Goal: Transaction & Acquisition: Purchase product/service

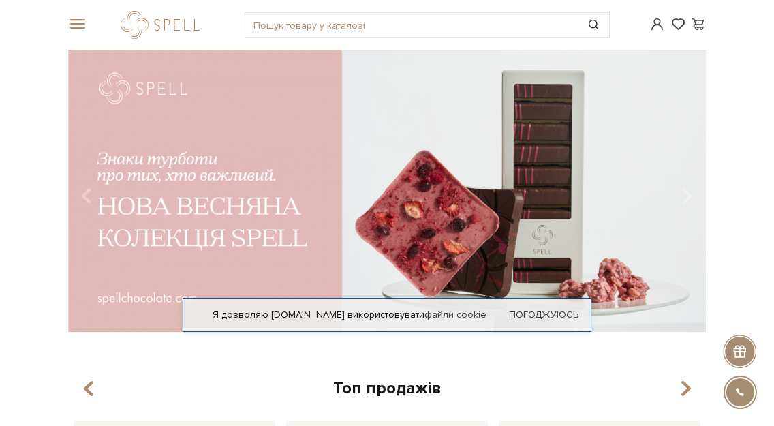
click at [76, 24] on span at bounding box center [75, 24] width 14 height 12
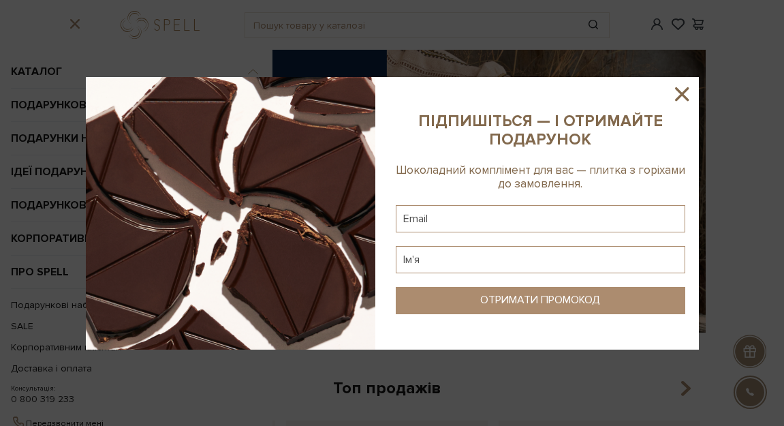
drag, startPoint x: 684, startPoint y: 90, endPoint x: 566, endPoint y: 90, distance: 118.6
click at [683, 90] on icon at bounding box center [682, 93] width 23 height 23
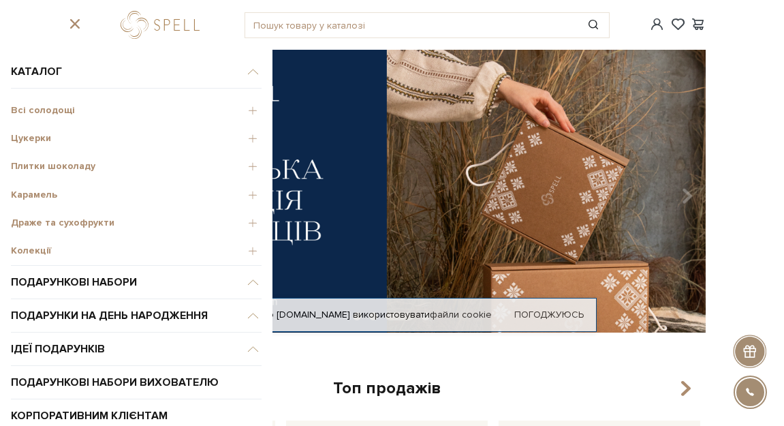
click at [241, 110] on span "Всі солодощі" at bounding box center [136, 110] width 251 height 12
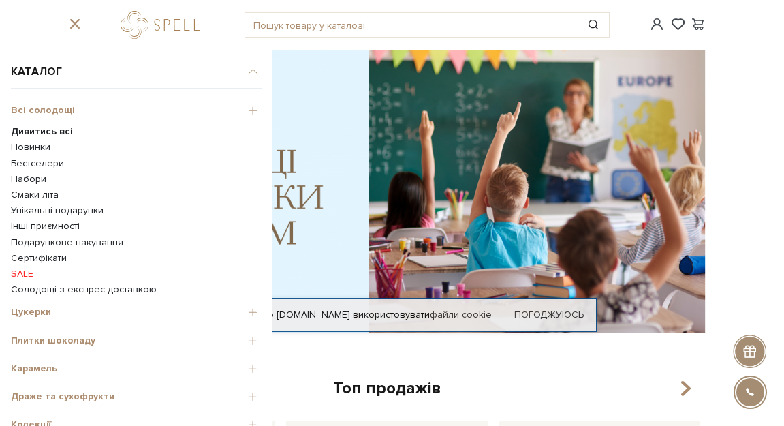
click at [65, 133] on b "Дивитись всі" at bounding box center [42, 131] width 62 height 12
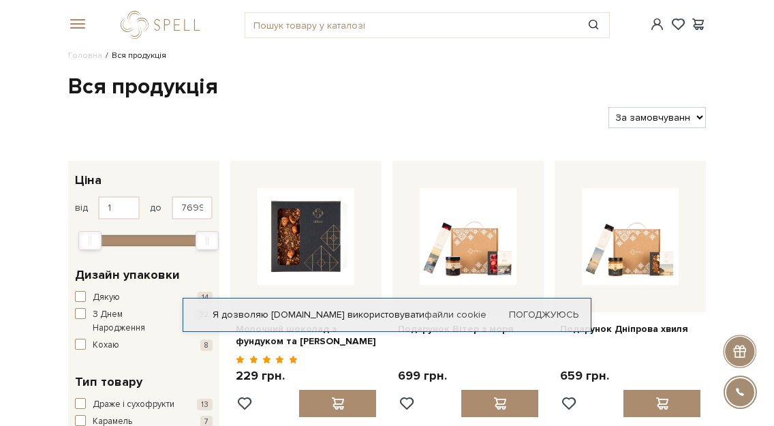
click at [695, 116] on select "За замовчуванням За Ціною (зростання) За Ціною (зменшення) Новинки За популярні…" at bounding box center [657, 117] width 97 height 21
select select "https://spellchocolate.com/our-productions/?sort=p.price&order=ASC"
click at [609, 107] on select "За замовчуванням За Ціною (зростання) За Ціною (зменшення) Новинки За популярні…" at bounding box center [657, 117] width 97 height 21
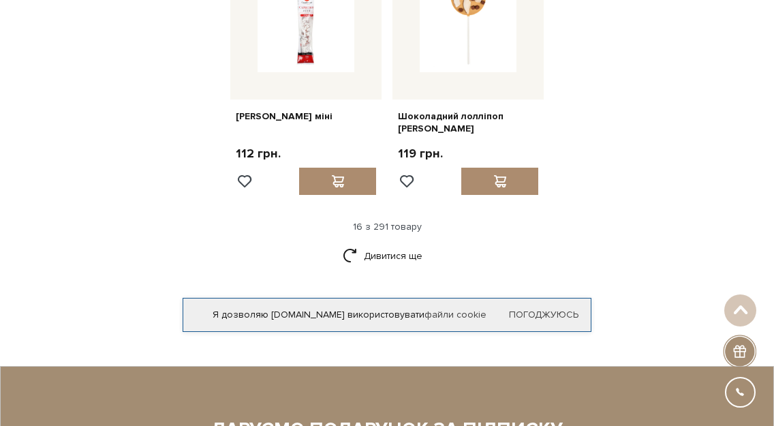
scroll to position [1567, 0]
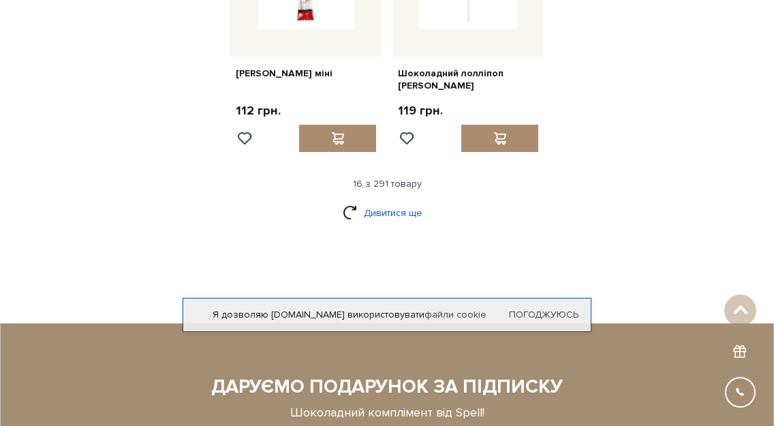
click at [399, 201] on link "Дивитися ще" at bounding box center [387, 213] width 89 height 24
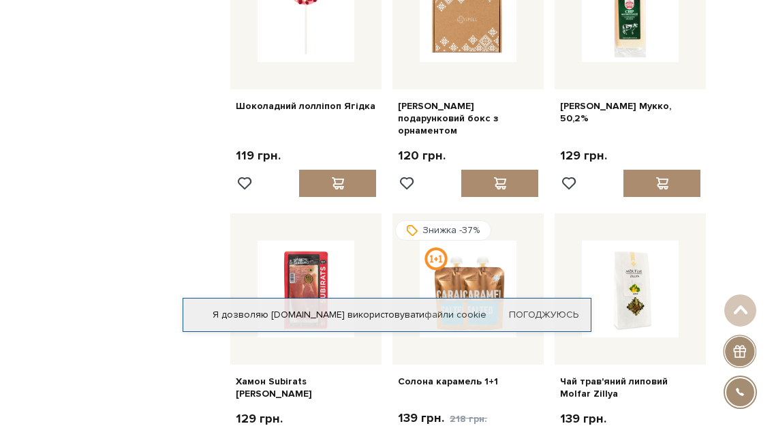
scroll to position [1840, 0]
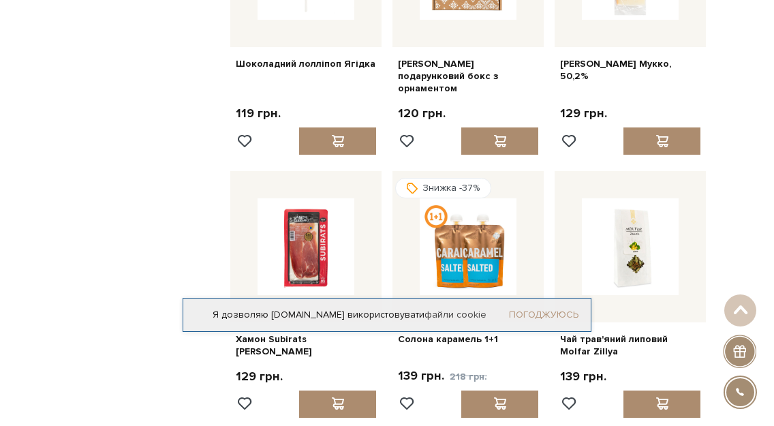
click at [540, 312] on link "Погоджуюсь" at bounding box center [544, 315] width 70 height 12
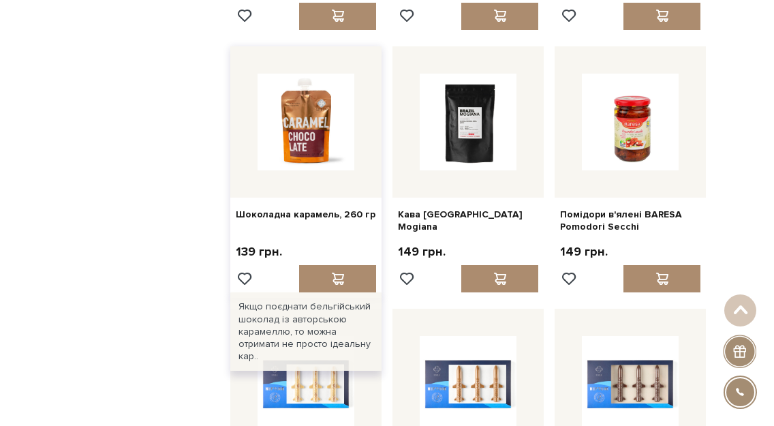
scroll to position [2453, 0]
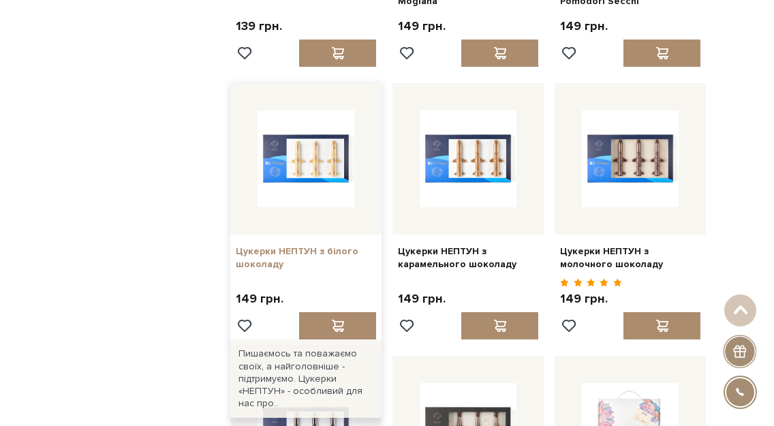
click at [301, 245] on link "Цукерки НЕПТУН з білого шоколаду" at bounding box center [306, 257] width 140 height 25
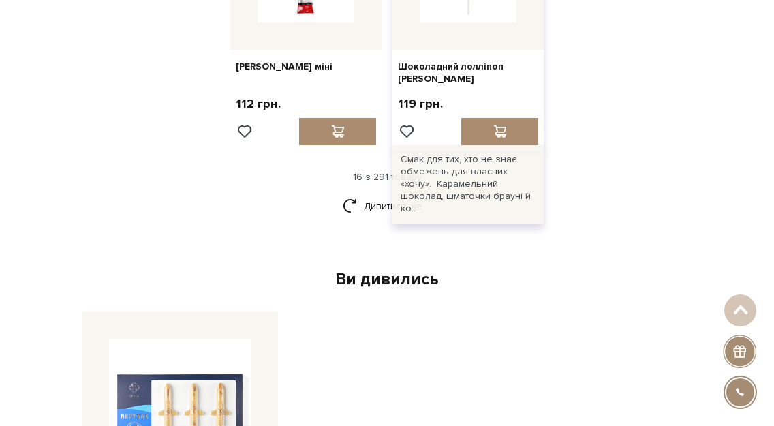
scroll to position [1582, 0]
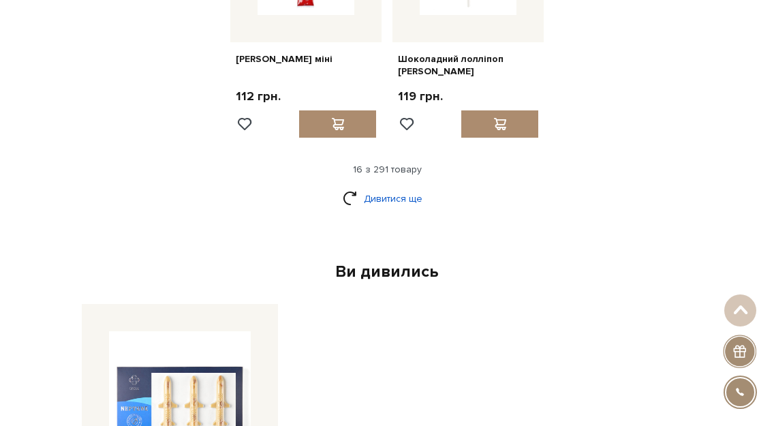
click at [384, 187] on link "Дивитися ще" at bounding box center [387, 199] width 89 height 24
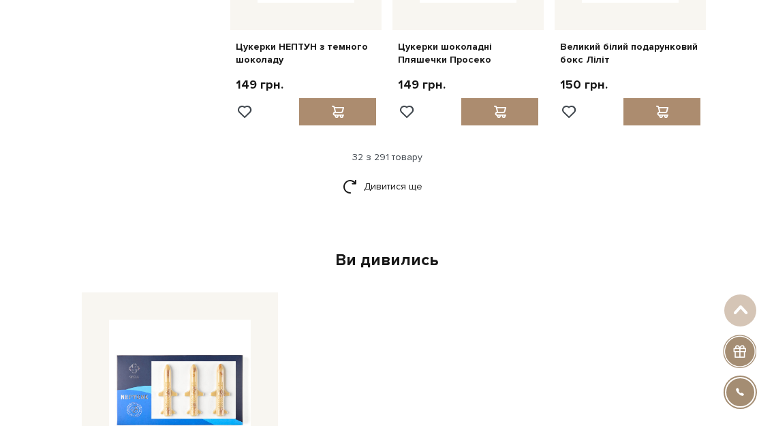
scroll to position [2944, 0]
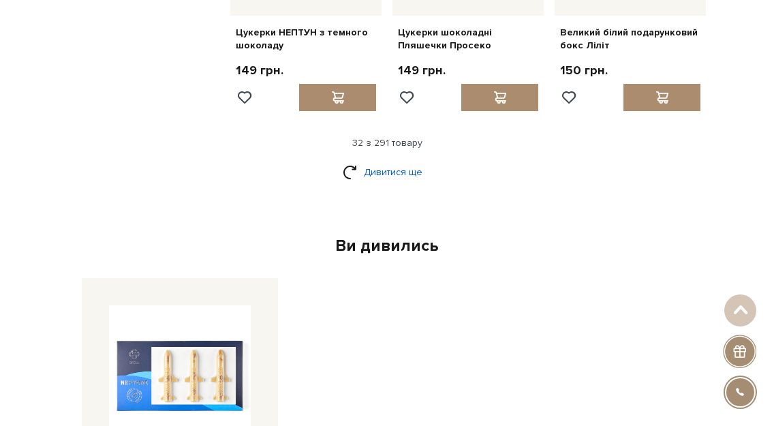
click at [388, 160] on link "Дивитися ще" at bounding box center [387, 172] width 89 height 24
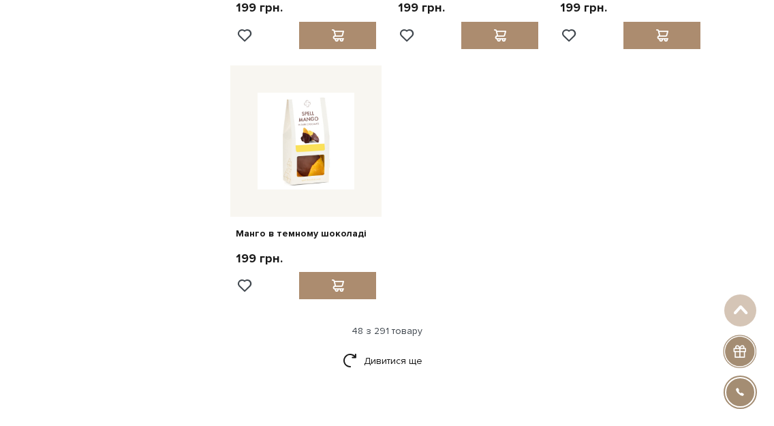
scroll to position [4375, 0]
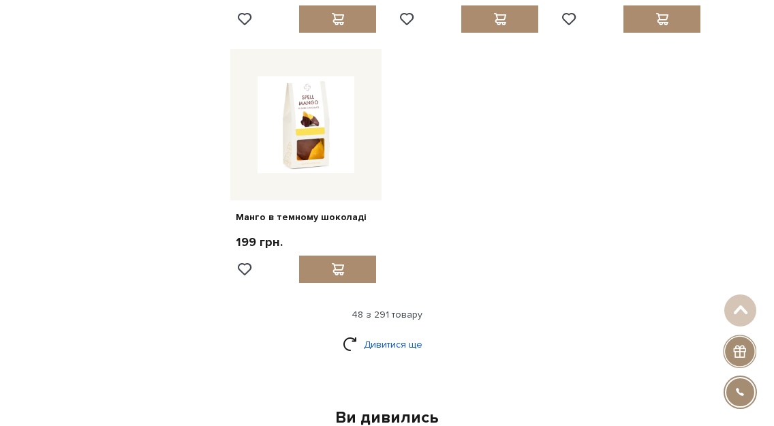
click at [407, 333] on link "Дивитися ще" at bounding box center [387, 345] width 89 height 24
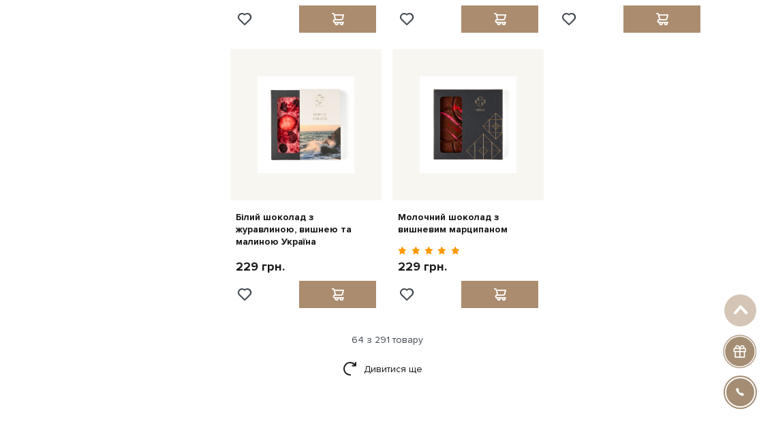
scroll to position [5738, 0]
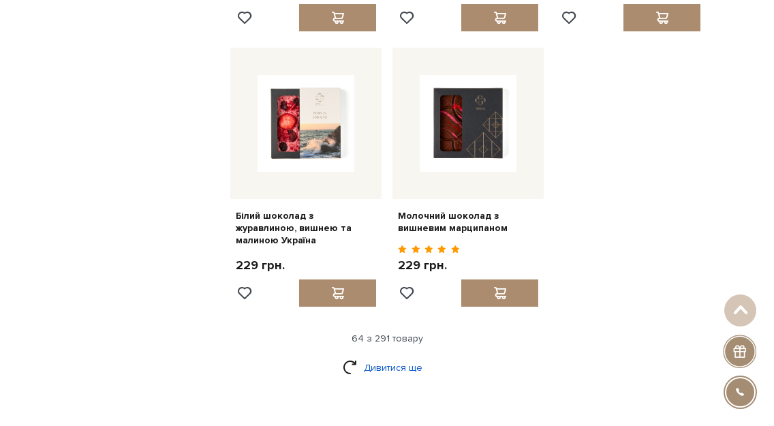
click at [380, 356] on link "Дивитися ще" at bounding box center [387, 368] width 89 height 24
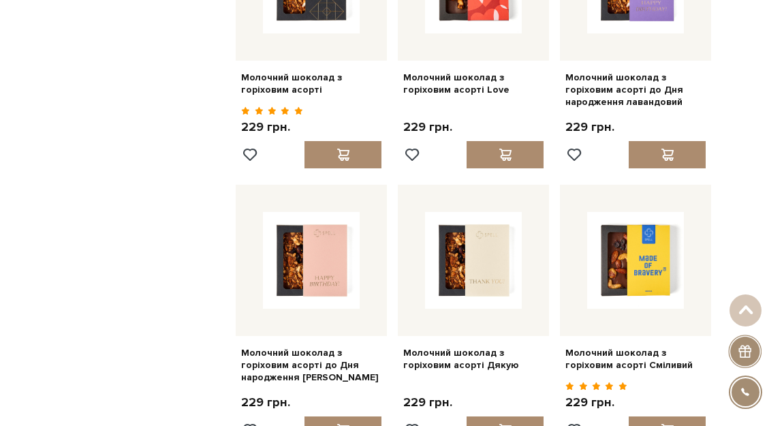
scroll to position [6215, 0]
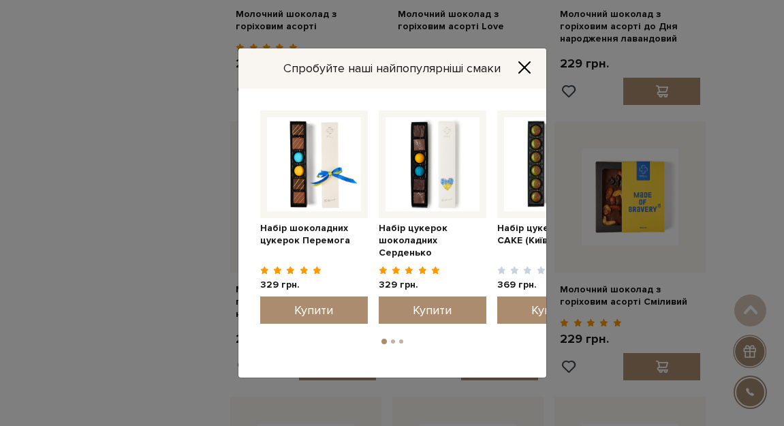
click at [528, 62] on icon "Close" at bounding box center [525, 68] width 14 height 14
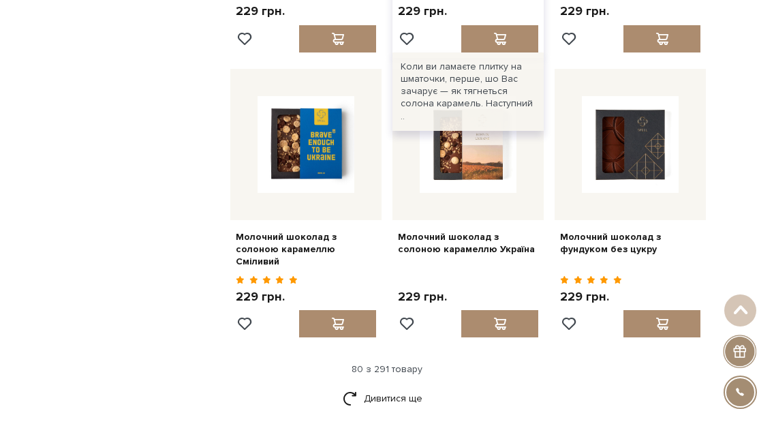
scroll to position [7101, 0]
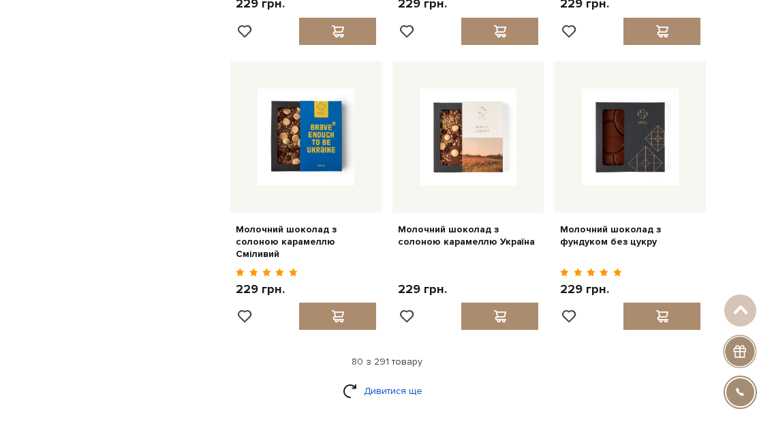
click at [380, 379] on link "Дивитися ще" at bounding box center [387, 391] width 89 height 24
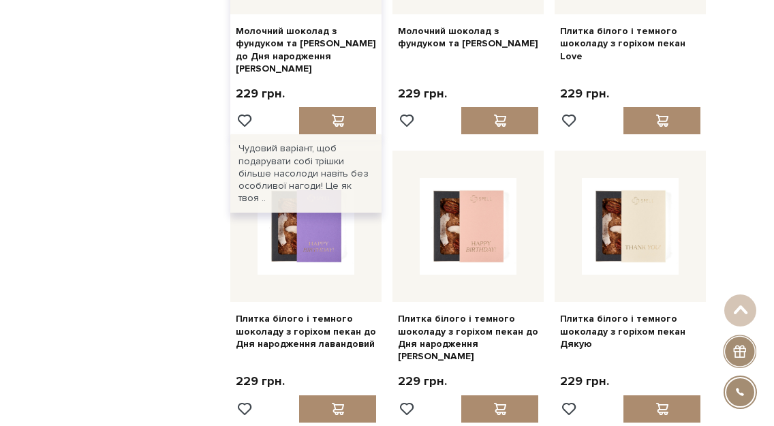
scroll to position [7919, 0]
